Goal: Task Accomplishment & Management: Use online tool/utility

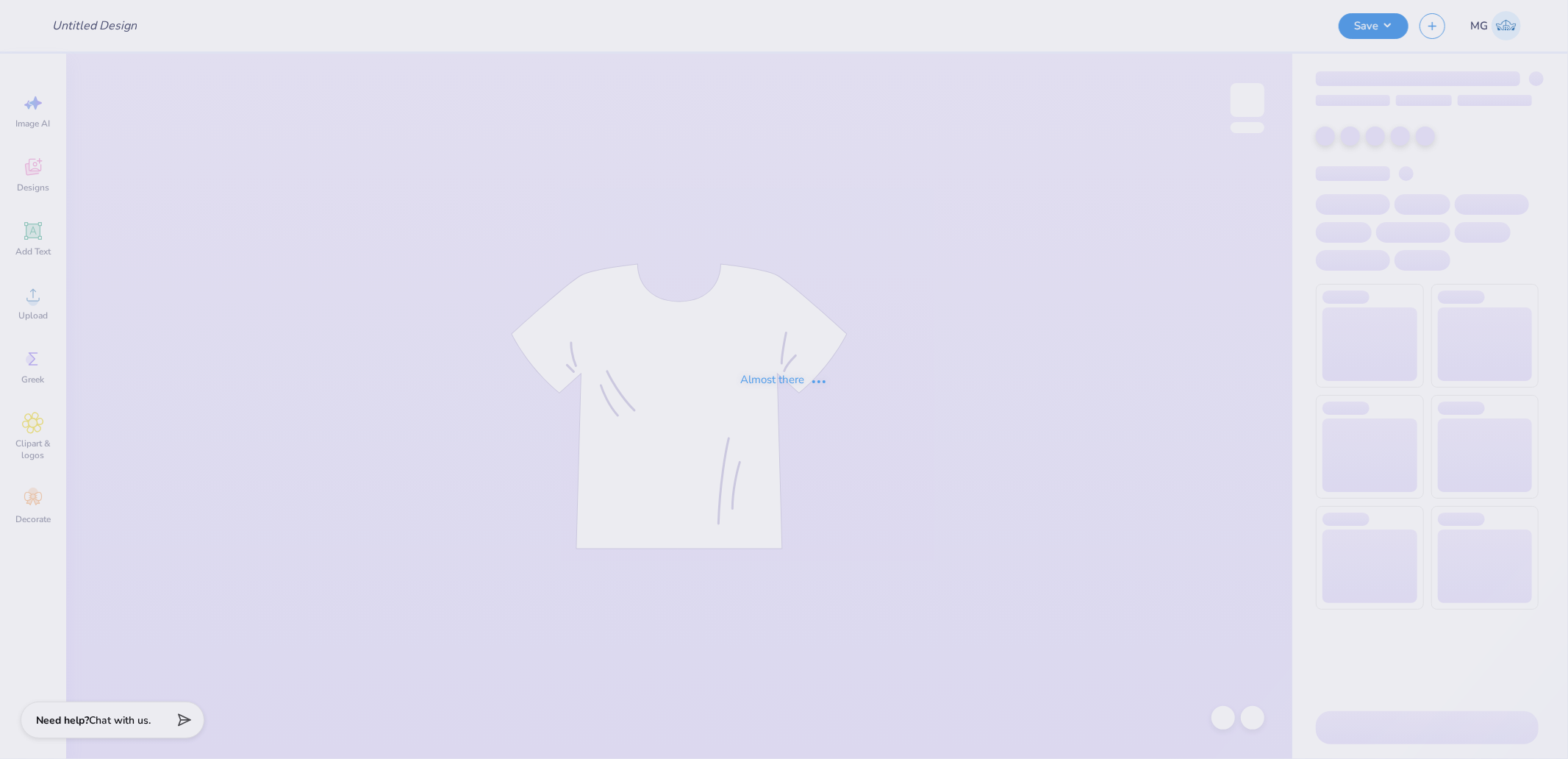
type input "Sirens - Barbie themed shirts"
type input "24"
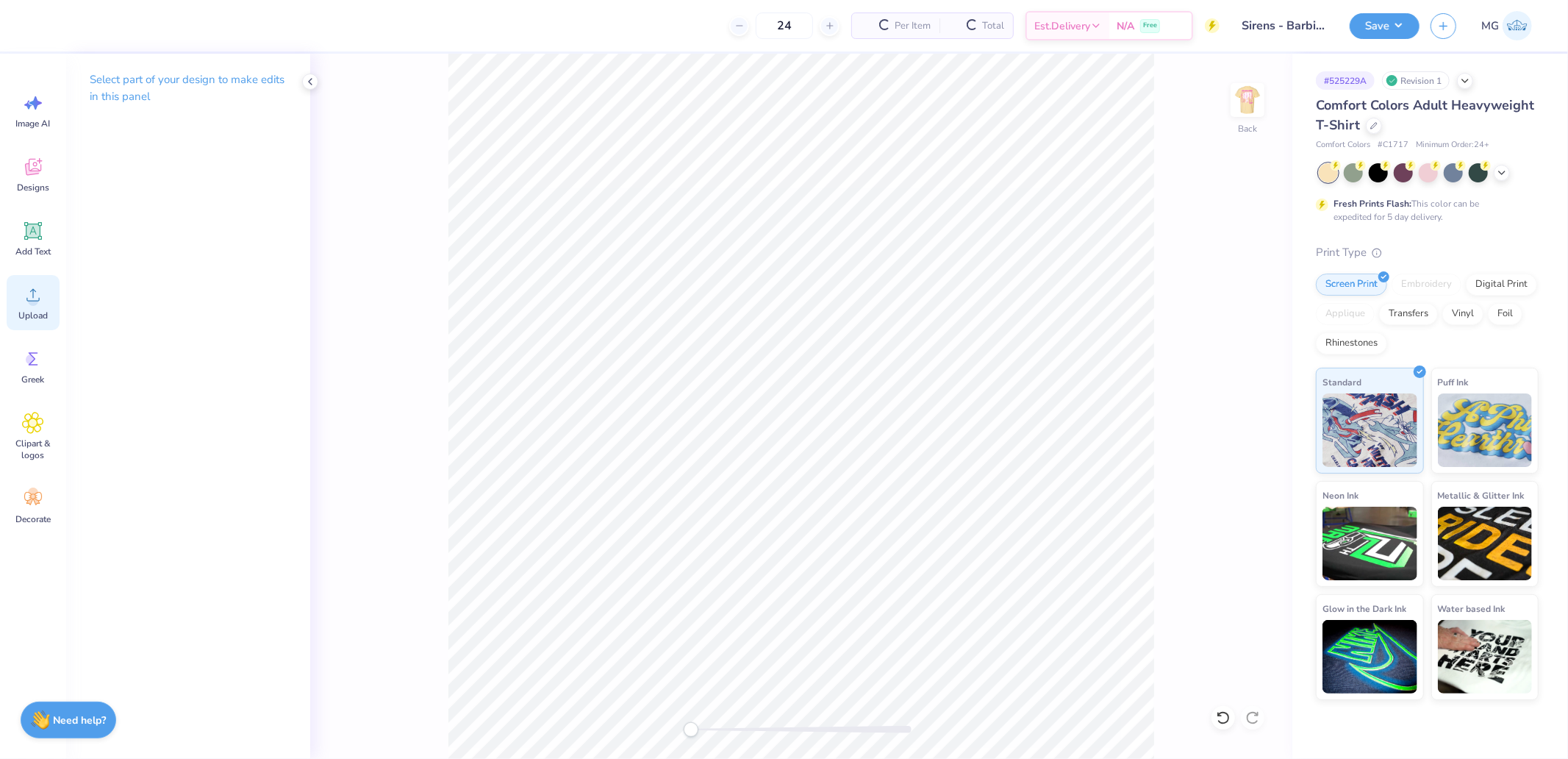
click at [52, 299] on div "Upload" at bounding box center [32, 303] width 53 height 56
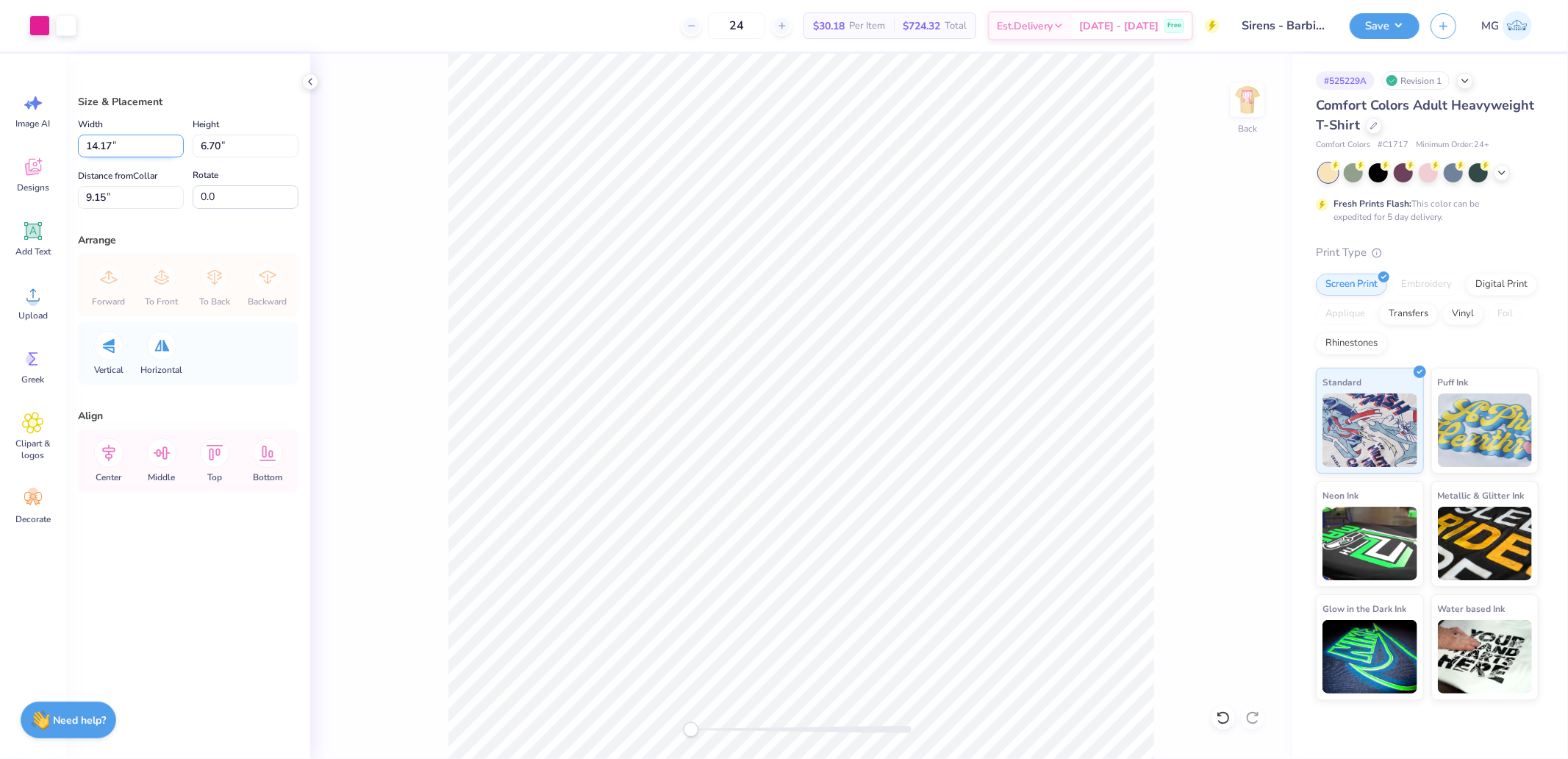
click at [152, 150] on input "14.17" at bounding box center [130, 145] width 105 height 23
type input "11.50"
type input "5.44"
click at [120, 190] on input "9.78" at bounding box center [130, 197] width 105 height 23
type input "9.783"
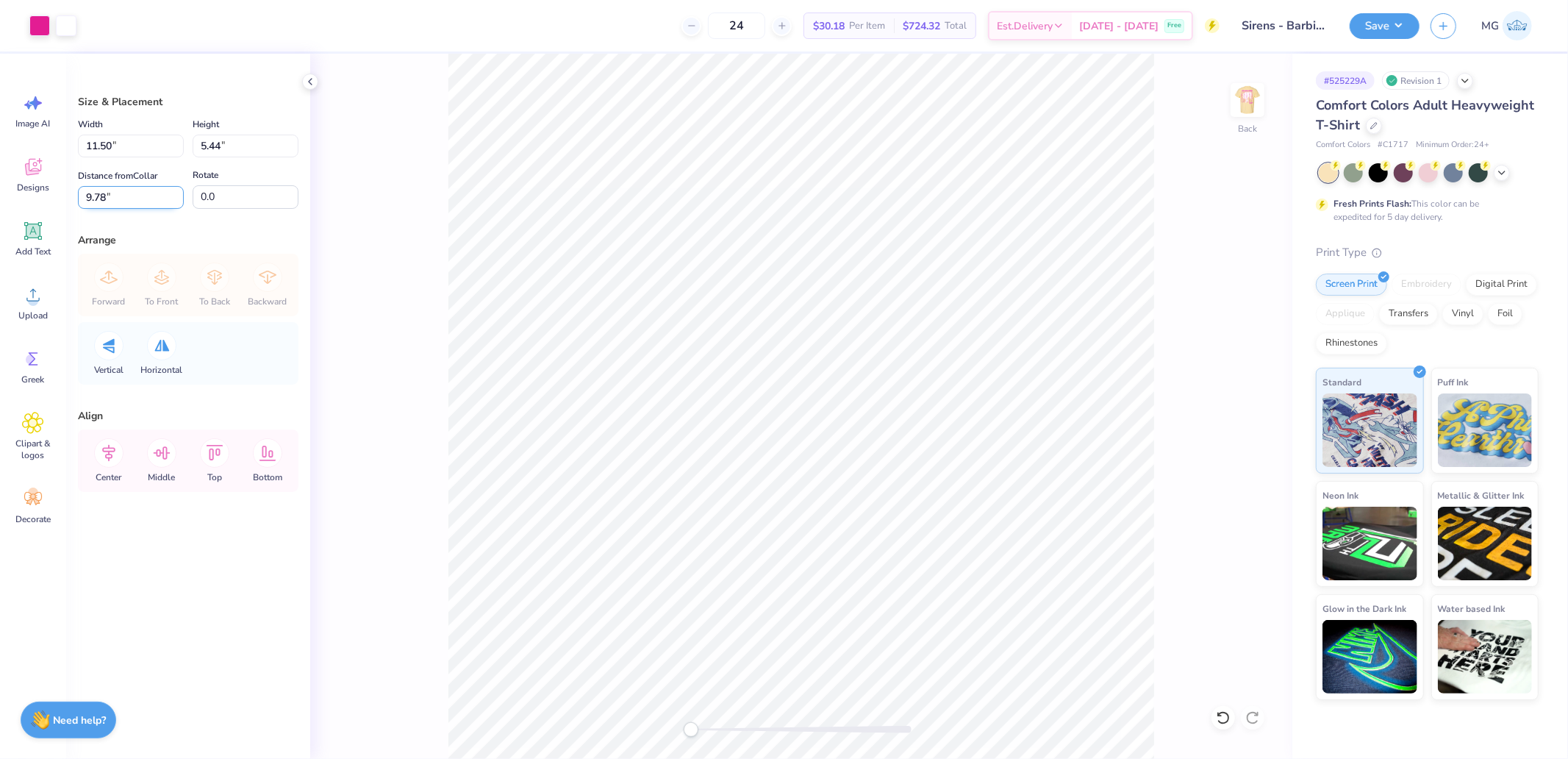
click at [116, 199] on input "9.78" at bounding box center [130, 197] width 105 height 23
type input "3"
click at [1239, 99] on img at bounding box center [1248, 100] width 59 height 59
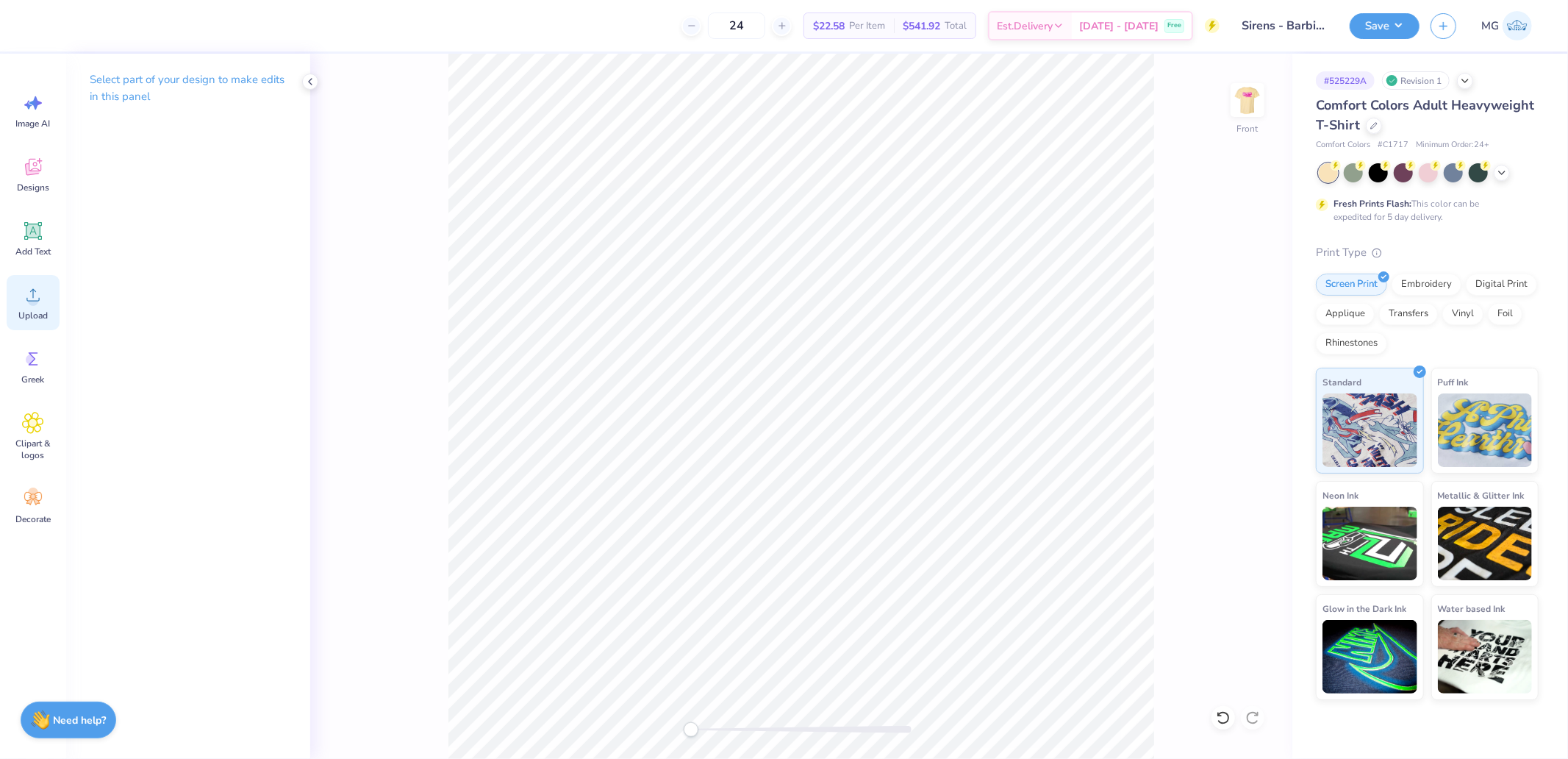
click at [25, 306] on div "Upload" at bounding box center [32, 303] width 53 height 56
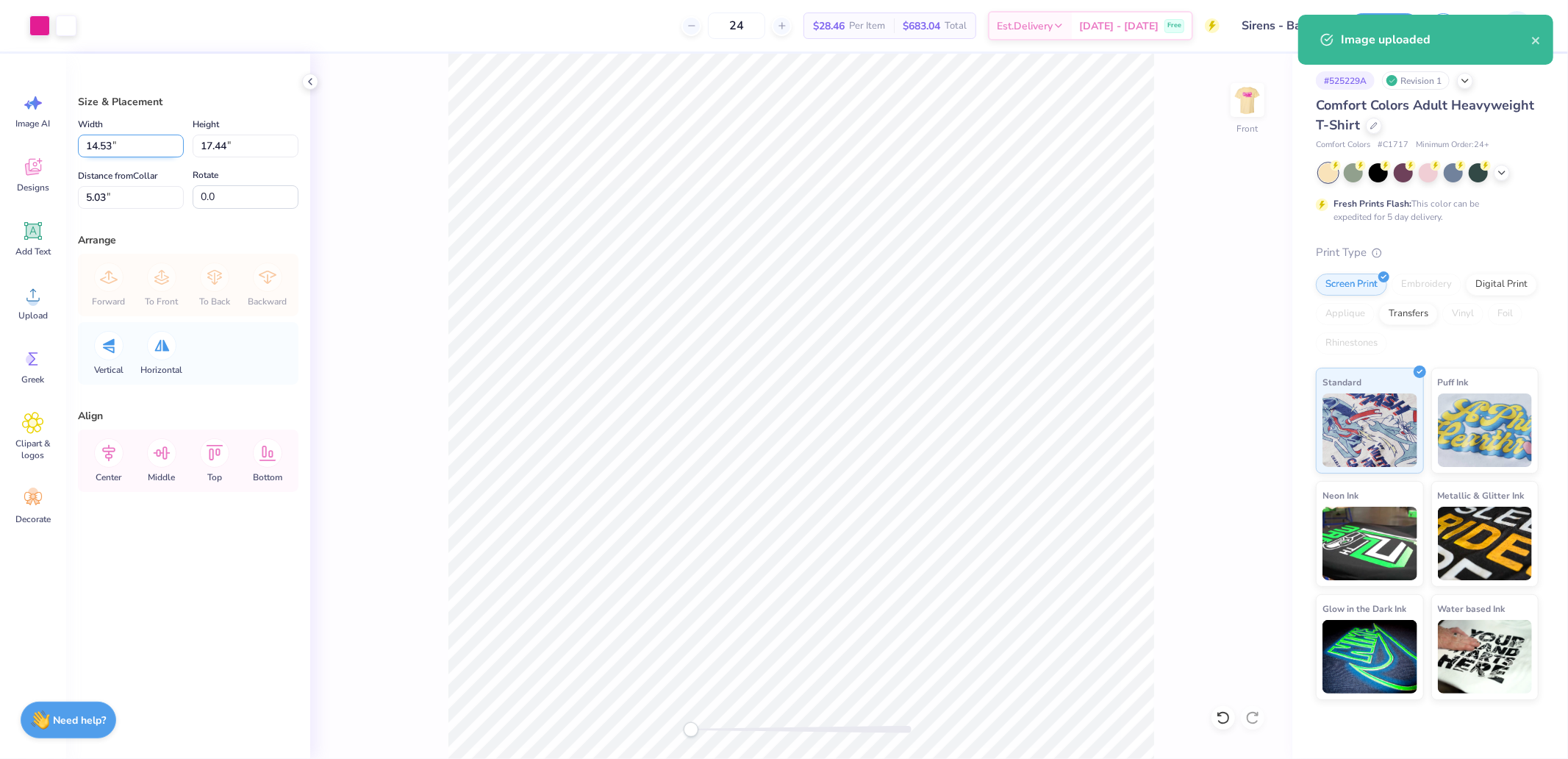
click at [143, 153] on input "14.53" at bounding box center [130, 145] width 105 height 23
type input "12.50"
type input "15.00"
type input "6.25"
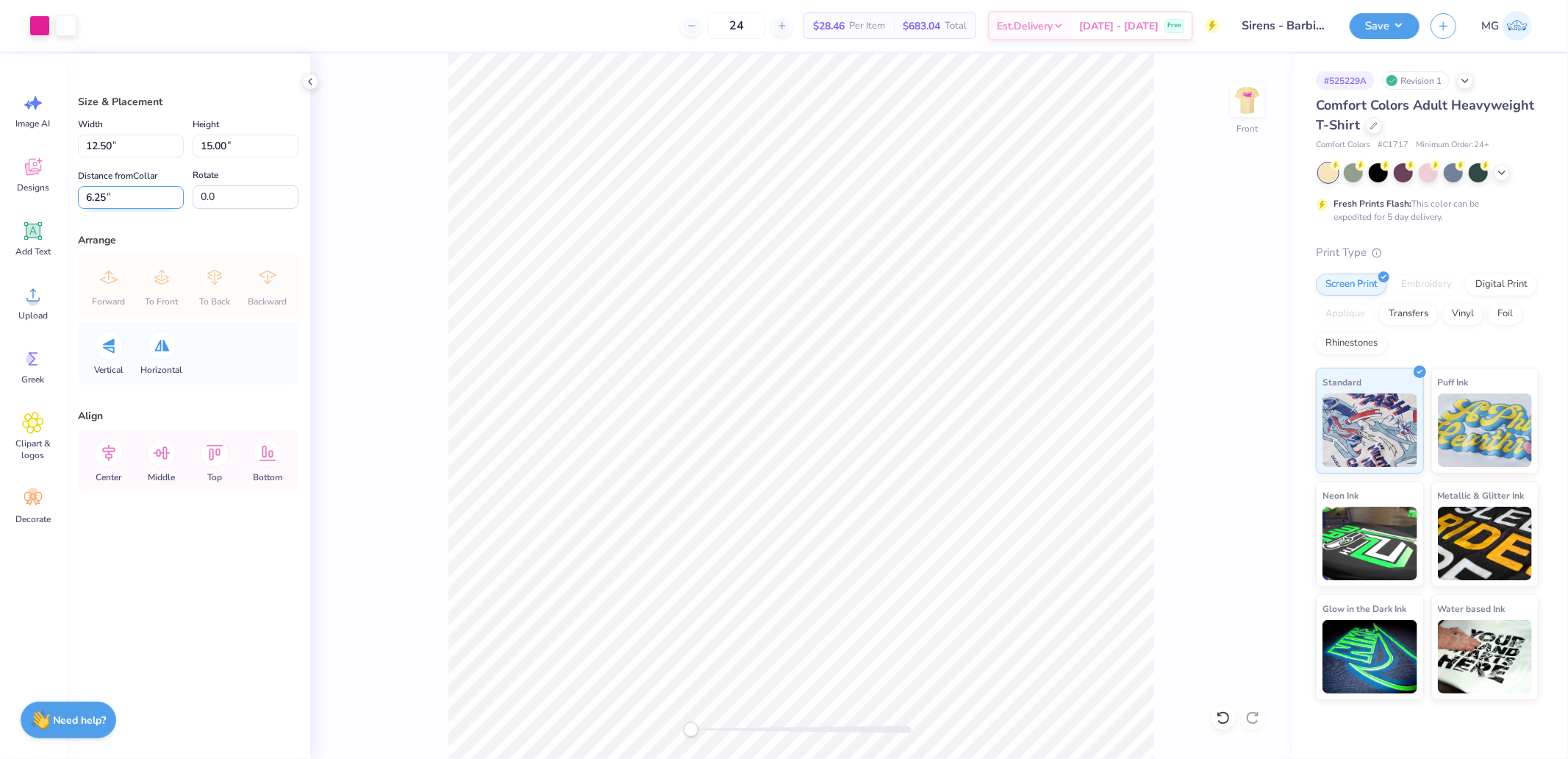
click at [108, 197] on input "6.25" at bounding box center [130, 197] width 105 height 23
type input "3"
click at [361, 275] on div "Front" at bounding box center [801, 406] width 982 height 705
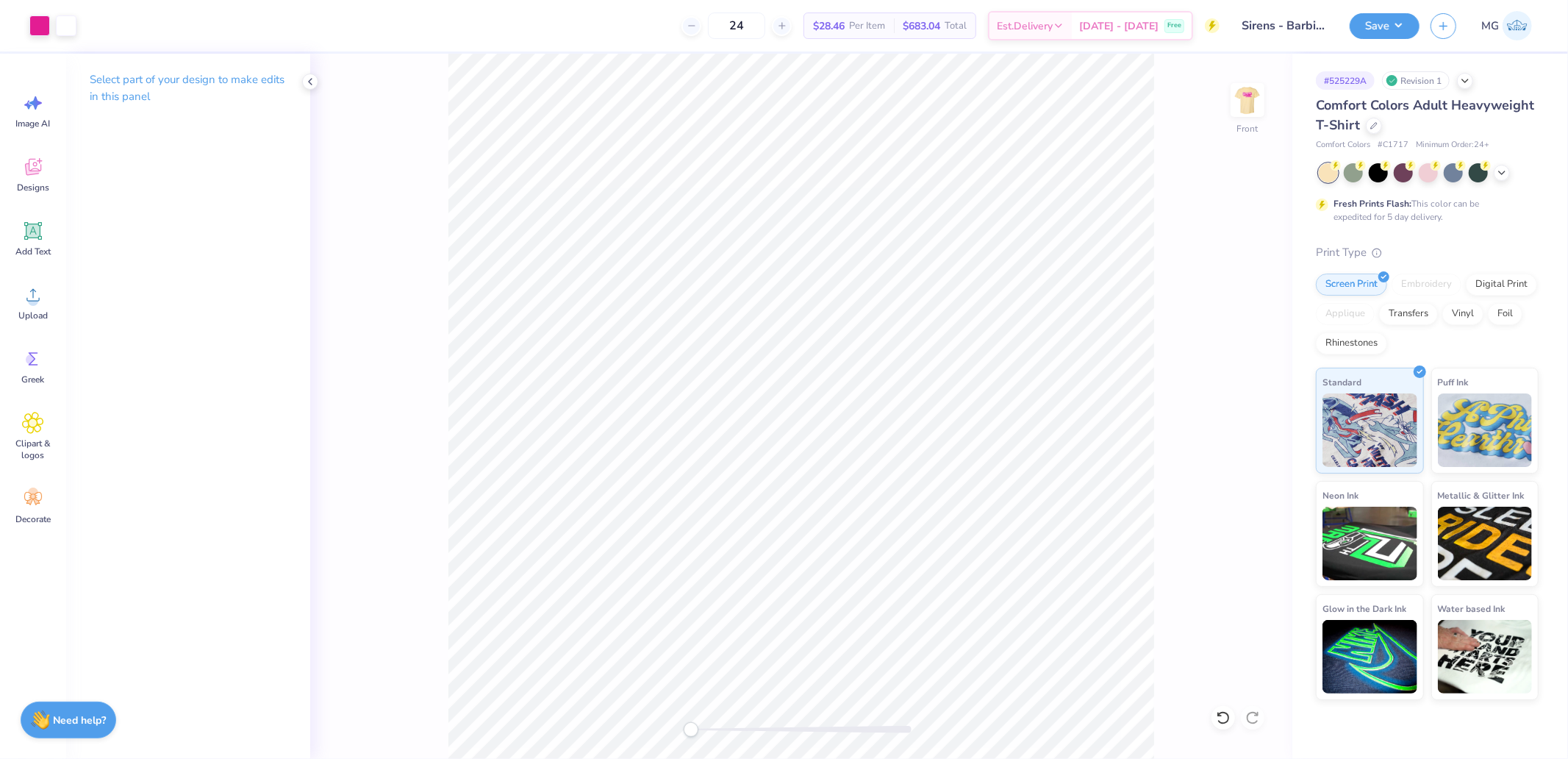
drag, startPoint x: 1169, startPoint y: 267, endPoint x: 726, endPoint y: 18, distance: 508.2
click at [1169, 266] on div "Front" at bounding box center [801, 406] width 982 height 705
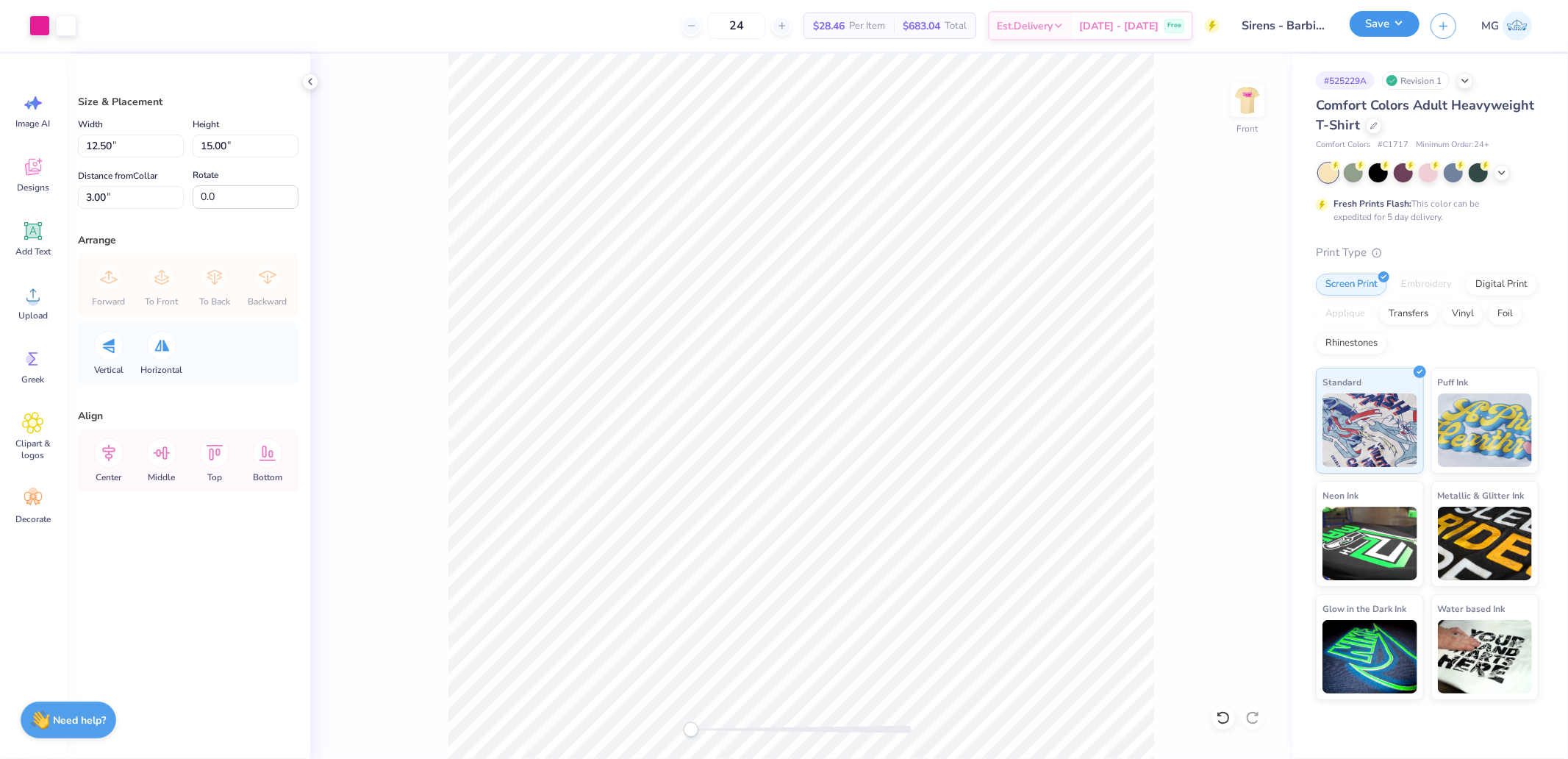
click at [1392, 23] on button "Save" at bounding box center [1385, 24] width 70 height 26
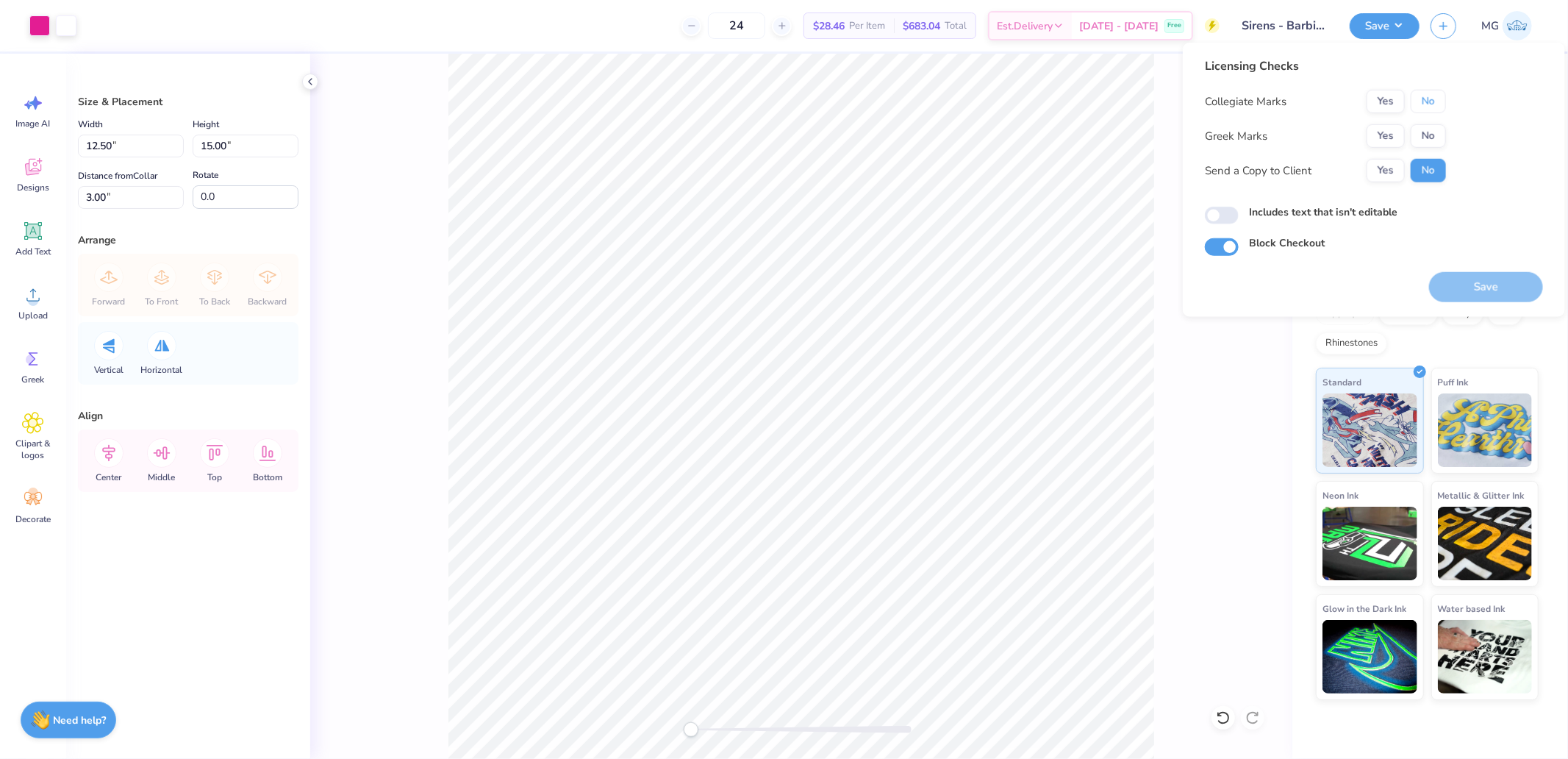
drag, startPoint x: 1420, startPoint y: 106, endPoint x: 1421, endPoint y: 120, distance: 14.0
click at [1420, 107] on button "No" at bounding box center [1428, 101] width 35 height 23
drag, startPoint x: 1488, startPoint y: 268, endPoint x: 1489, endPoint y: 289, distance: 21.0
click at [1489, 280] on div "Save" at bounding box center [1486, 279] width 114 height 46
drag, startPoint x: 1488, startPoint y: 300, endPoint x: 1487, endPoint y: 289, distance: 11.0
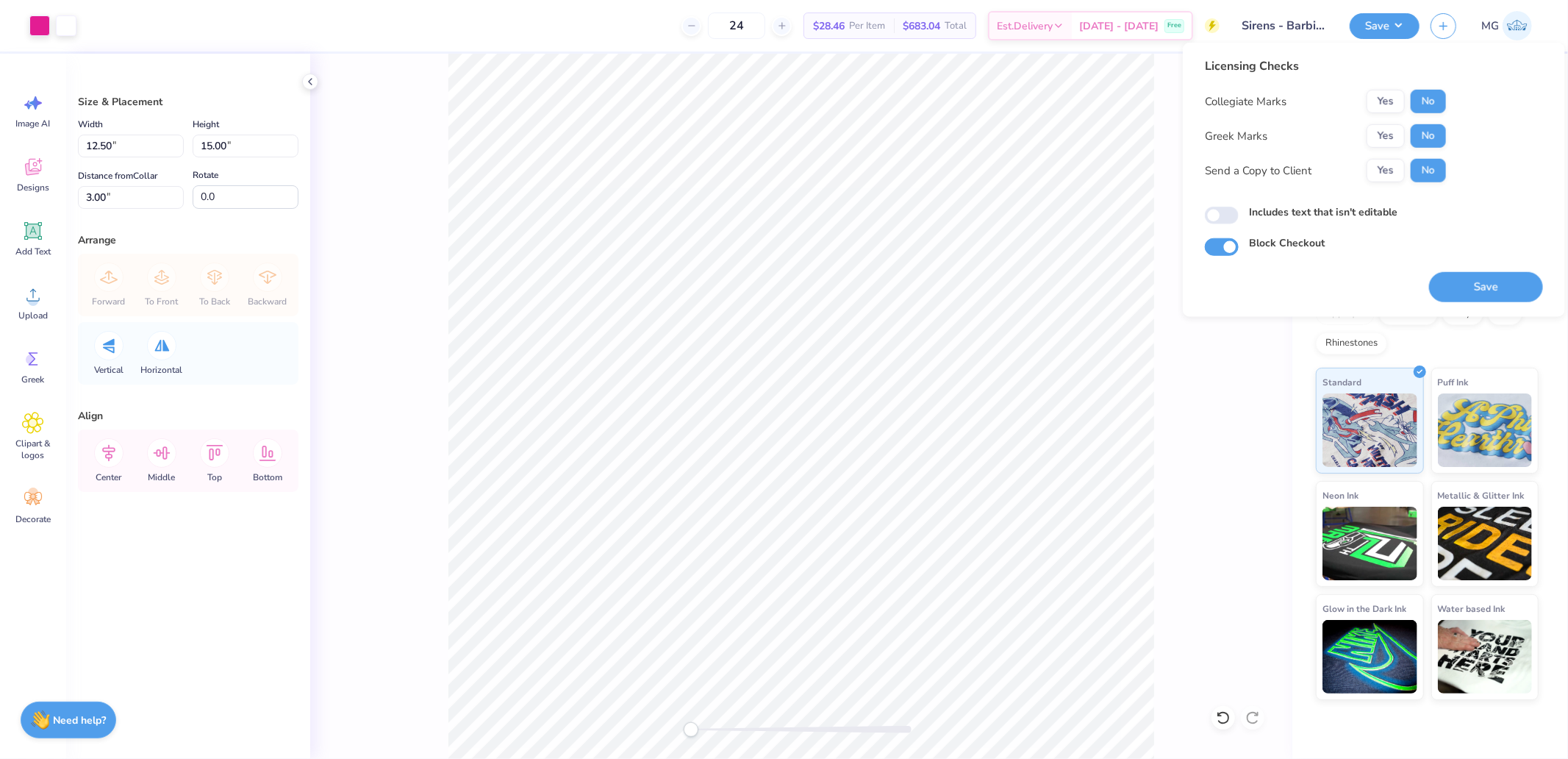
click at [1487, 292] on button "Save" at bounding box center [1486, 287] width 114 height 31
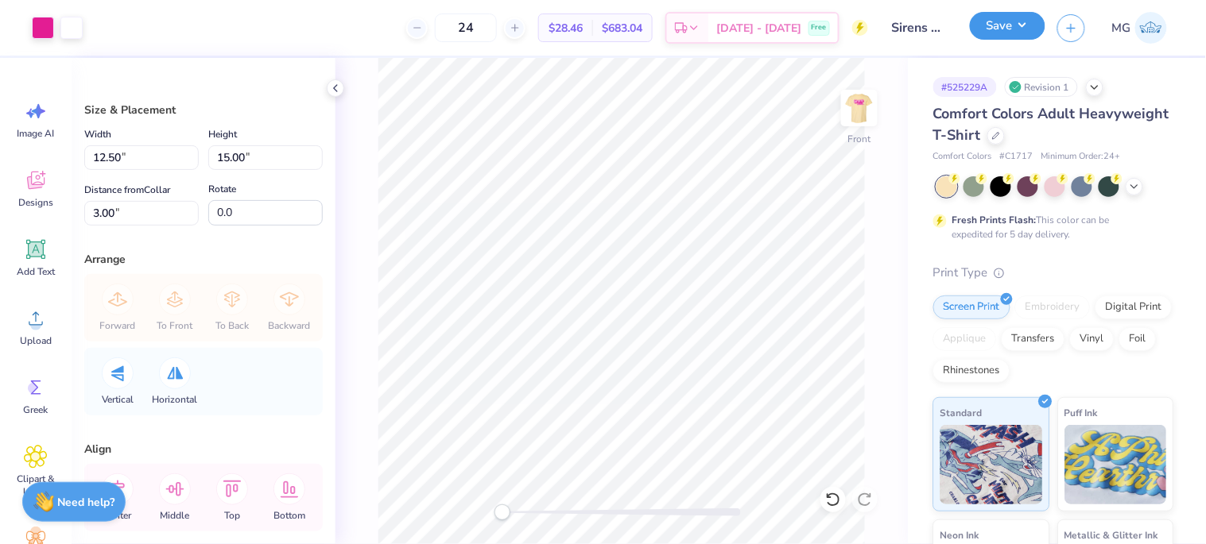
click at [1023, 28] on button "Save" at bounding box center [1008, 26] width 76 height 28
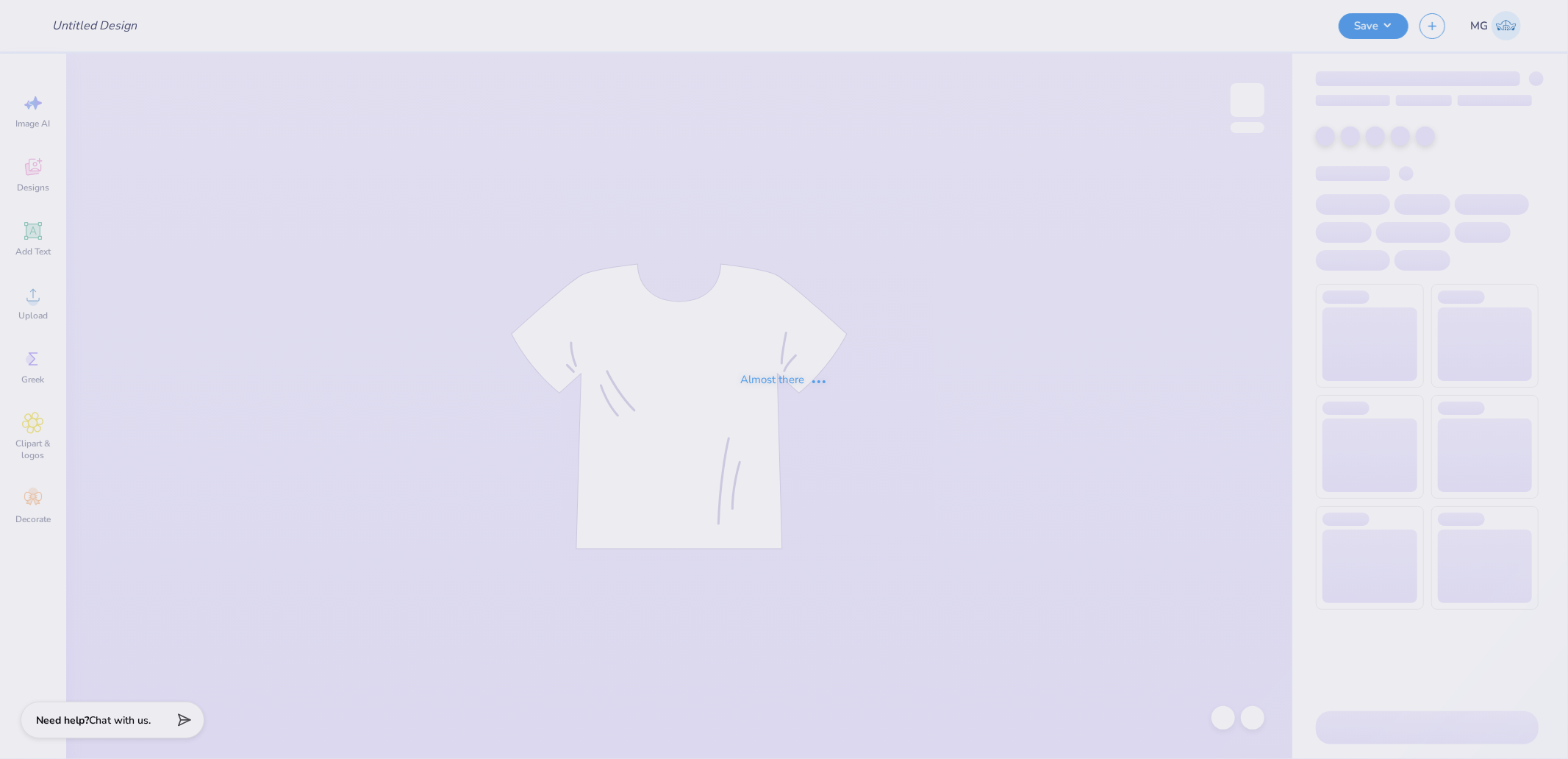
type input "Merch - Mechatronics at [GEOGRAPHIC_DATA]"
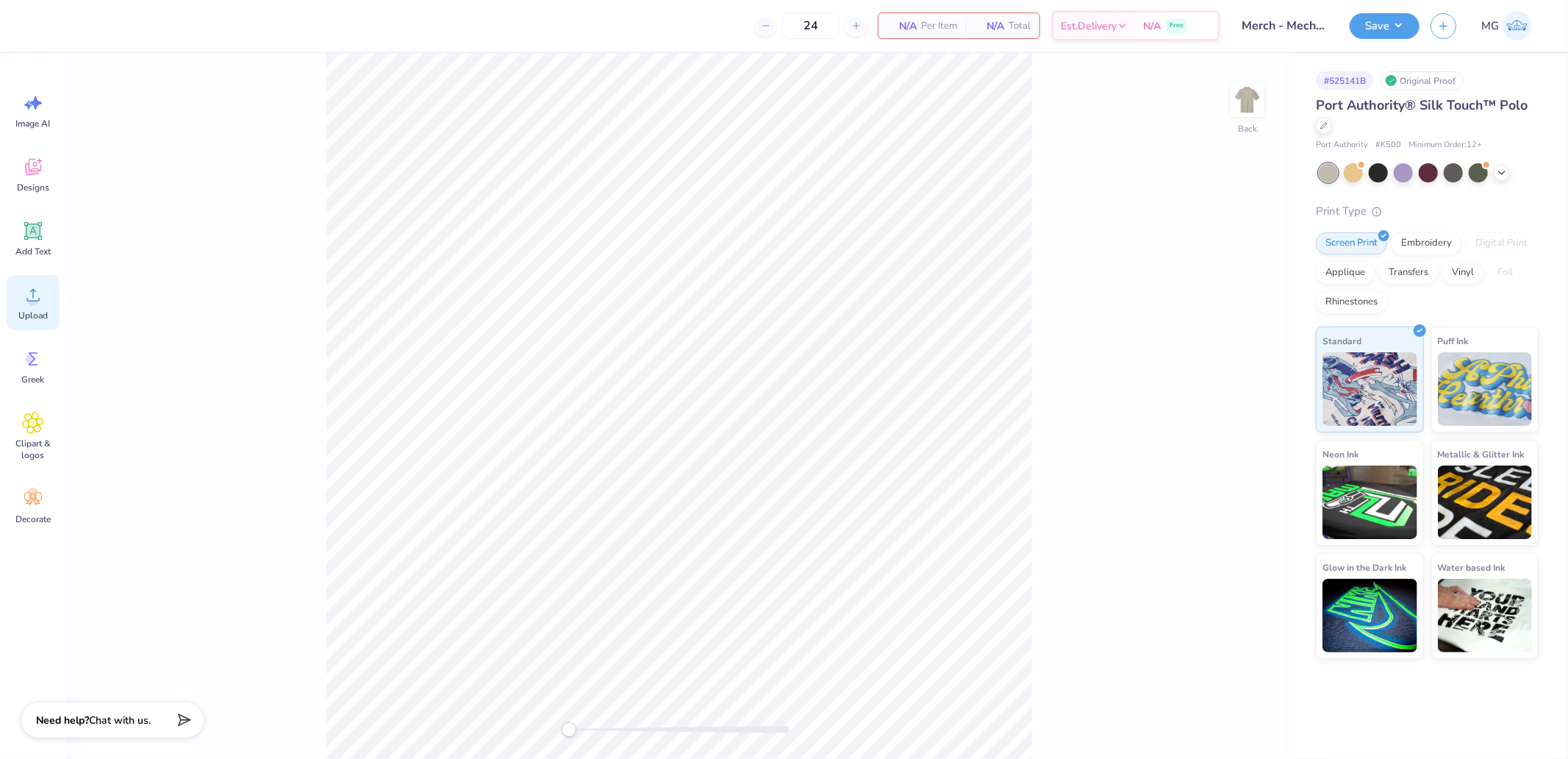
click at [42, 306] on div "Upload" at bounding box center [32, 303] width 53 height 56
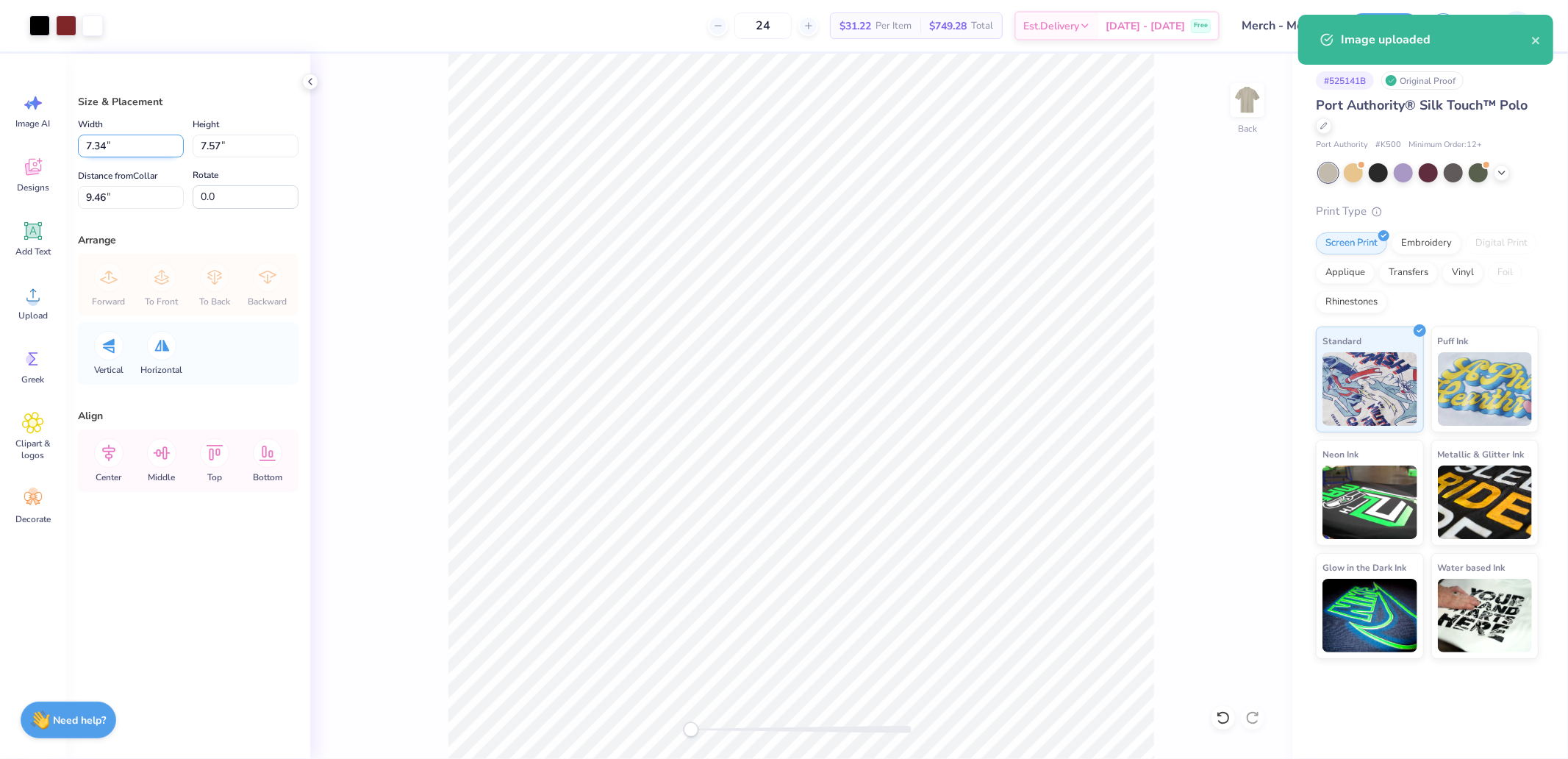
click at [142, 138] on input "7.34" at bounding box center [130, 145] width 105 height 23
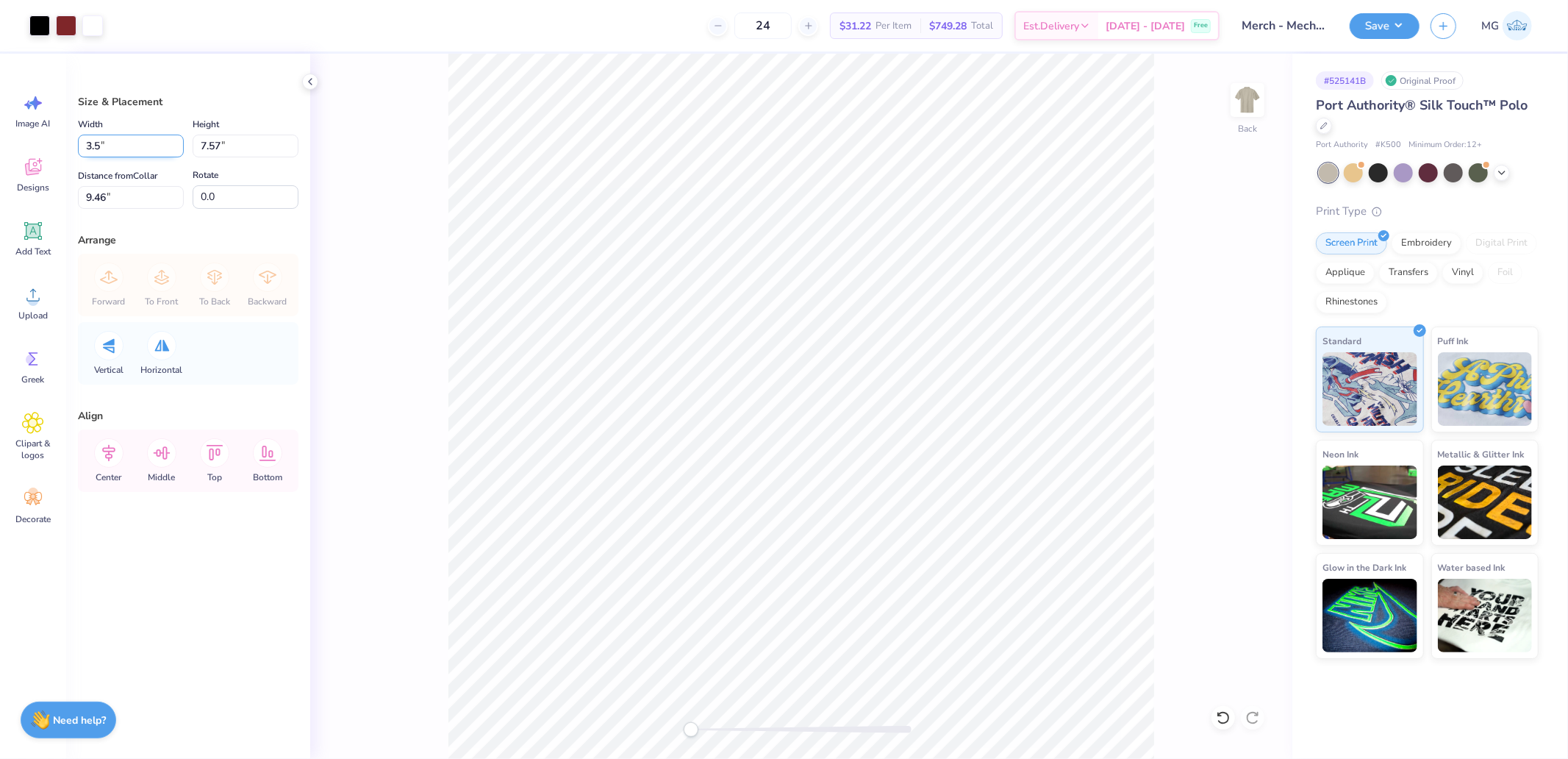
type input "3.50"
type input "3.61"
type input "11.45"
click at [130, 194] on input "11.45" at bounding box center [130, 197] width 105 height 23
click at [108, 199] on input "3.00" at bounding box center [130, 197] width 105 height 23
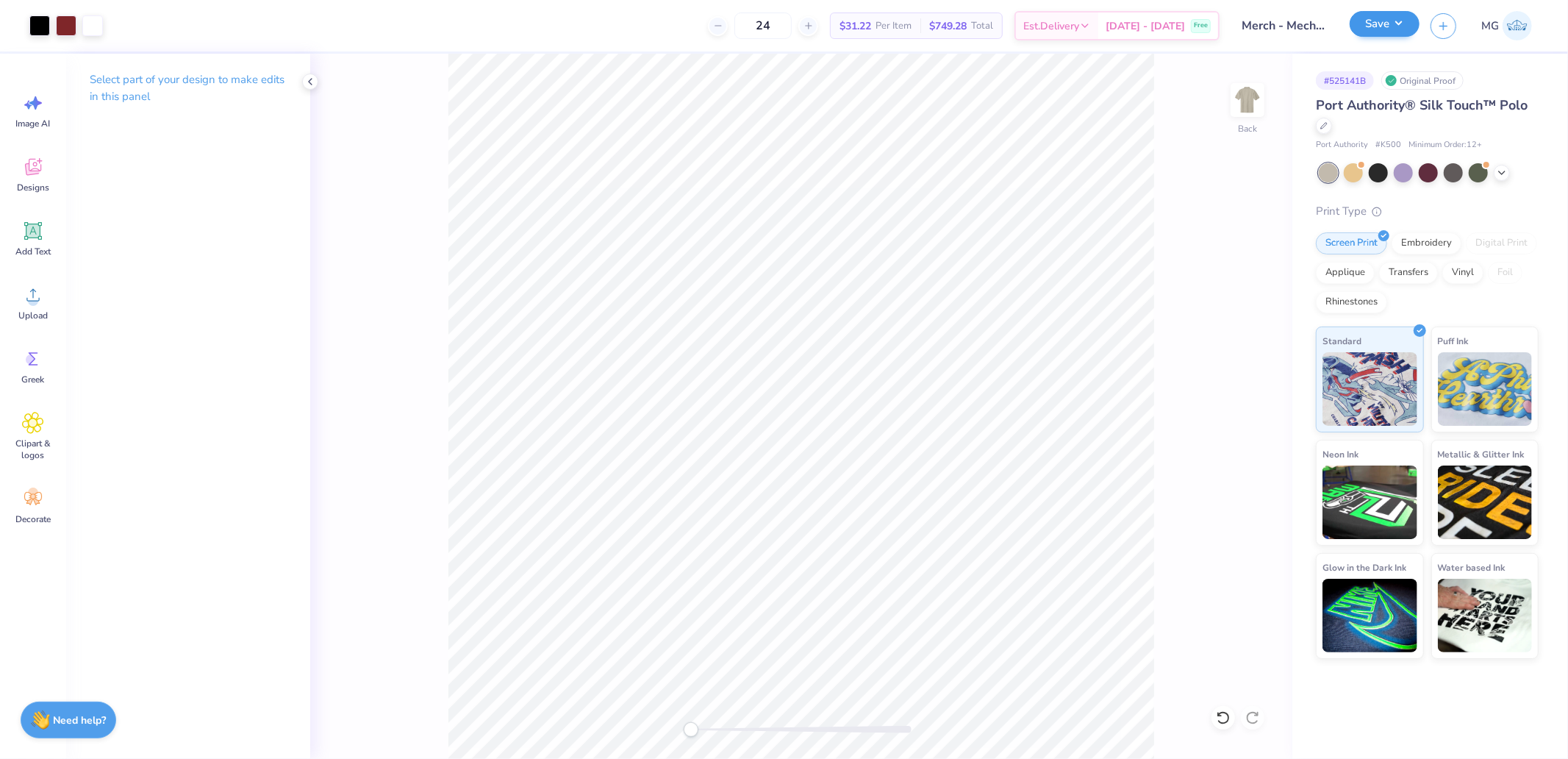
drag, startPoint x: 1349, startPoint y: 19, endPoint x: 1358, endPoint y: 26, distance: 11.4
click at [1349, 19] on div "Art colors 24 $31.22 Per Item $749.28 Total Est. Delivery [DATE] - [DATE] Free …" at bounding box center [784, 26] width 1568 height 52
click at [1363, 27] on button "Save" at bounding box center [1385, 24] width 70 height 26
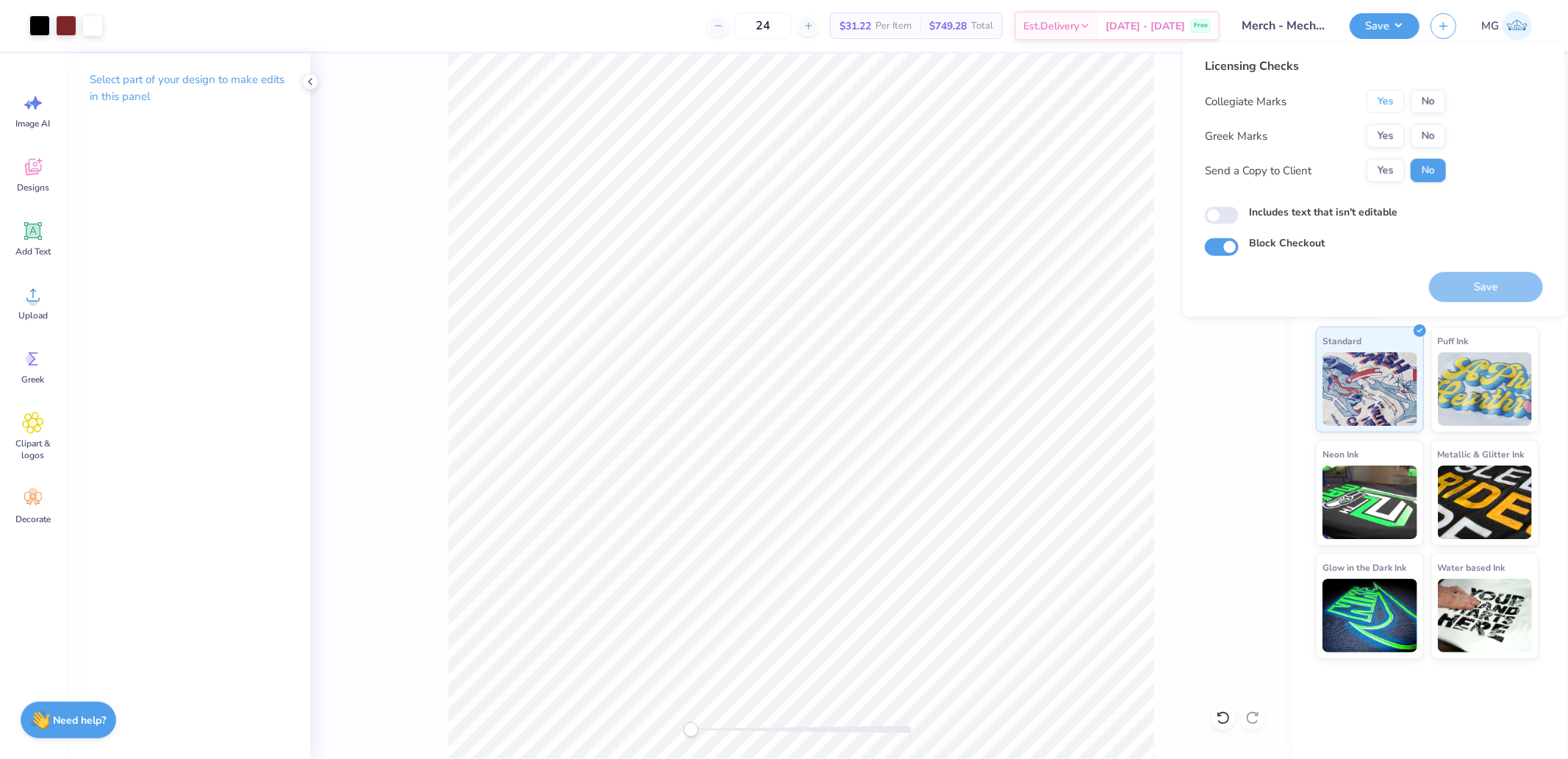
drag, startPoint x: 1385, startPoint y: 105, endPoint x: 1408, endPoint y: 121, distance: 28.0
click at [1393, 110] on button "Yes" at bounding box center [1386, 101] width 38 height 23
click at [1422, 131] on button "No" at bounding box center [1428, 135] width 35 height 23
click at [1488, 302] on button "Save" at bounding box center [1486, 287] width 114 height 31
